Goal: Check status

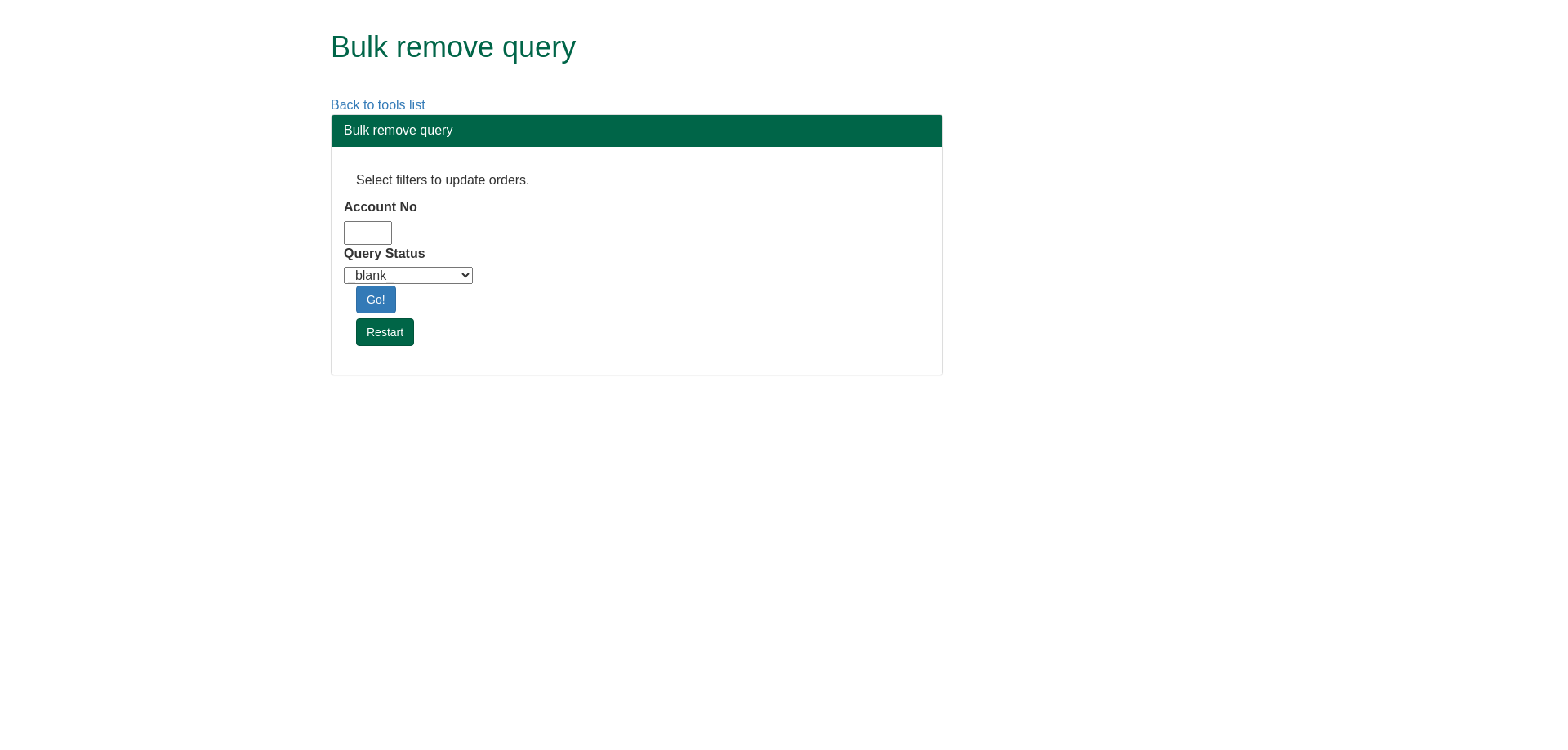
click at [359, 237] on input "Account No" at bounding box center [368, 233] width 48 height 24
type input "adm10"
click at [376, 273] on select "_blank_ Customer Credit_Control Purchasing Internal Other Address High_Value Co…" at bounding box center [408, 276] width 129 height 17
select select "Automation_Check"
click at [344, 267] on select "_blank_ Customer Credit_Control Purchasing Internal Other Address High_Value Co…" at bounding box center [408, 276] width 129 height 17
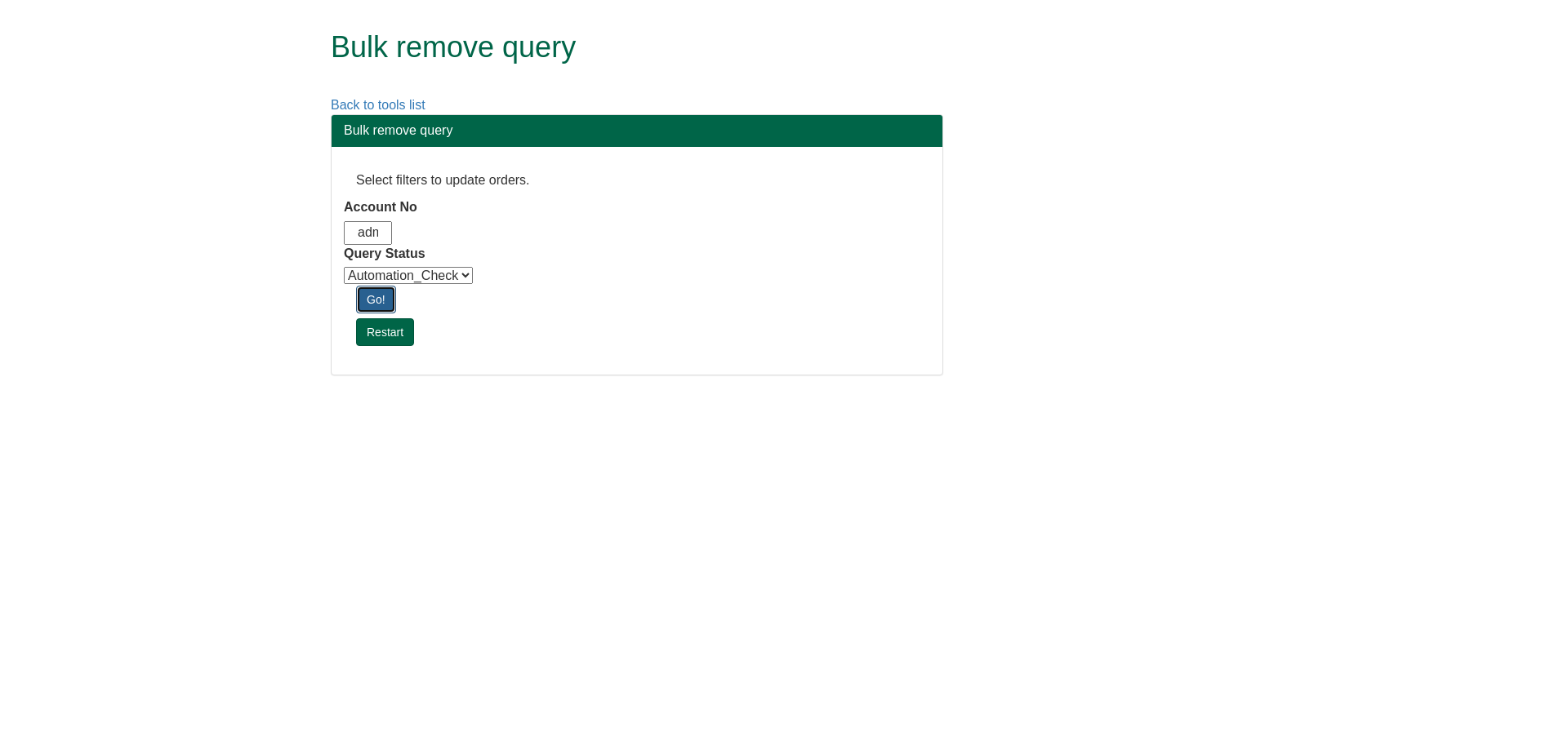
click at [372, 297] on link "Go!" at bounding box center [376, 299] width 40 height 28
